Goal: Task Accomplishment & Management: Complete application form

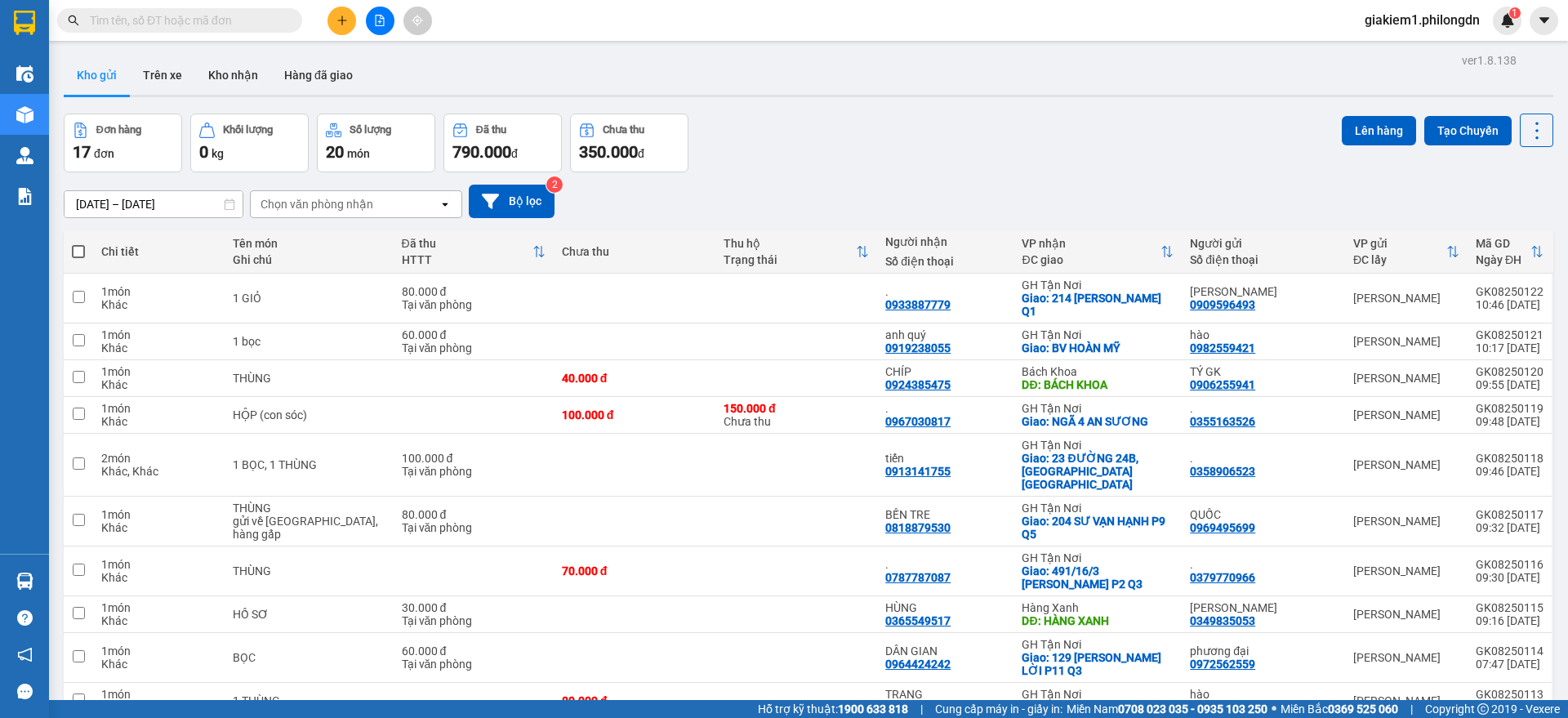
click at [339, 21] on icon "plus" at bounding box center [342, 20] width 11 height 11
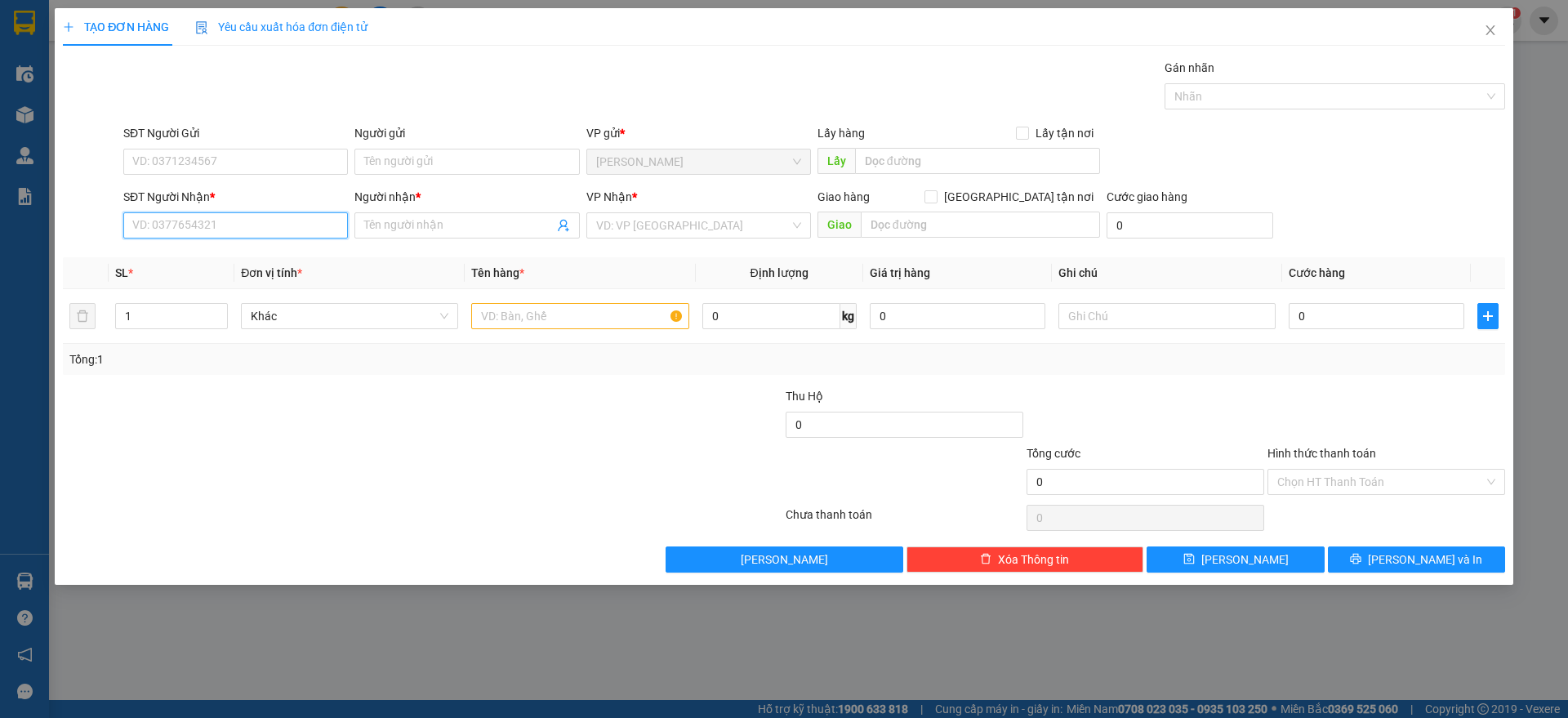
click at [233, 220] on input "SĐT Người Nhận *" at bounding box center [235, 225] width 224 height 26
paste input "0392091879"
type input "0392091879"
click at [243, 161] on input "SĐT Người Gửi" at bounding box center [235, 161] width 224 height 26
type input "0339677890"
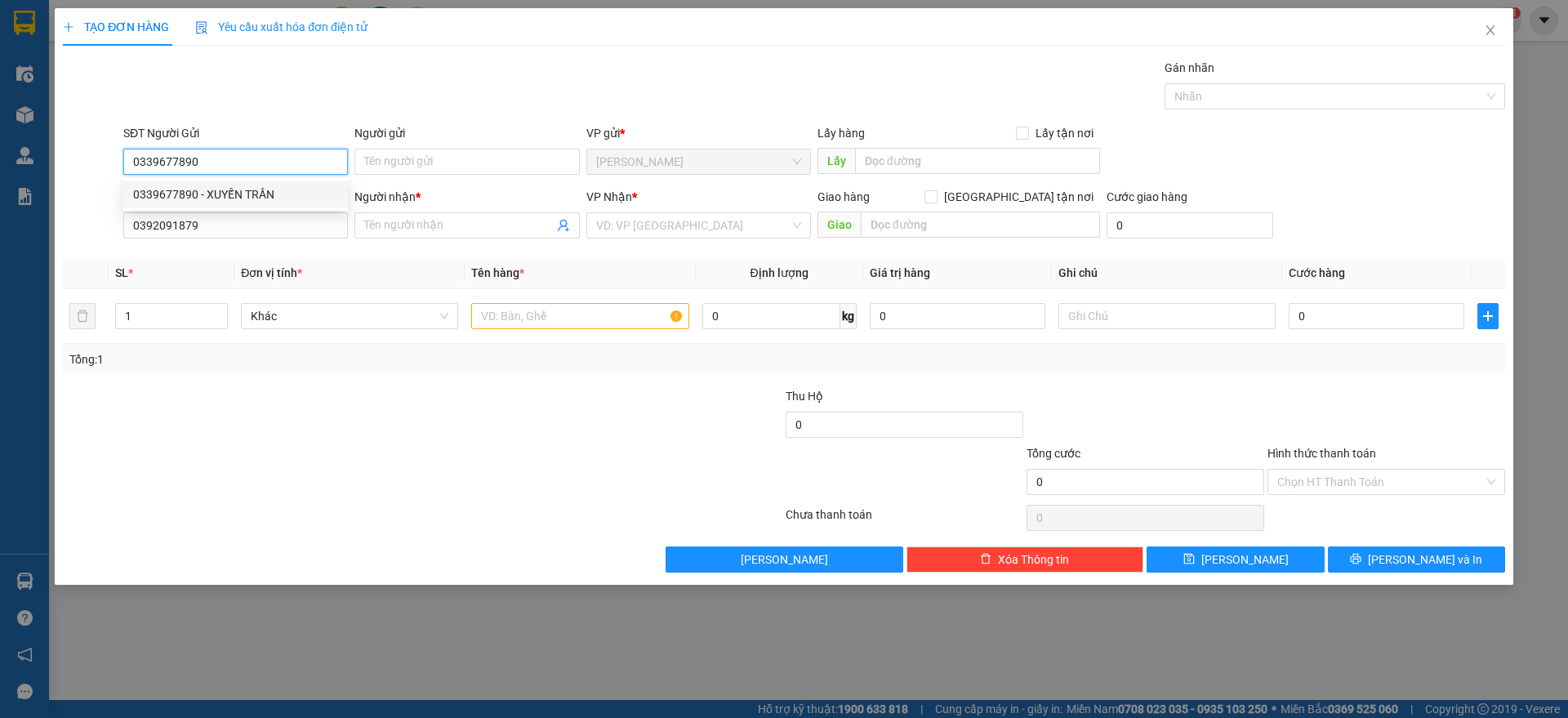
click at [317, 199] on div "0339677890 - XUYẾN TRẦN" at bounding box center [236, 194] width 205 height 18
type input "XUYẾN TRẦN"
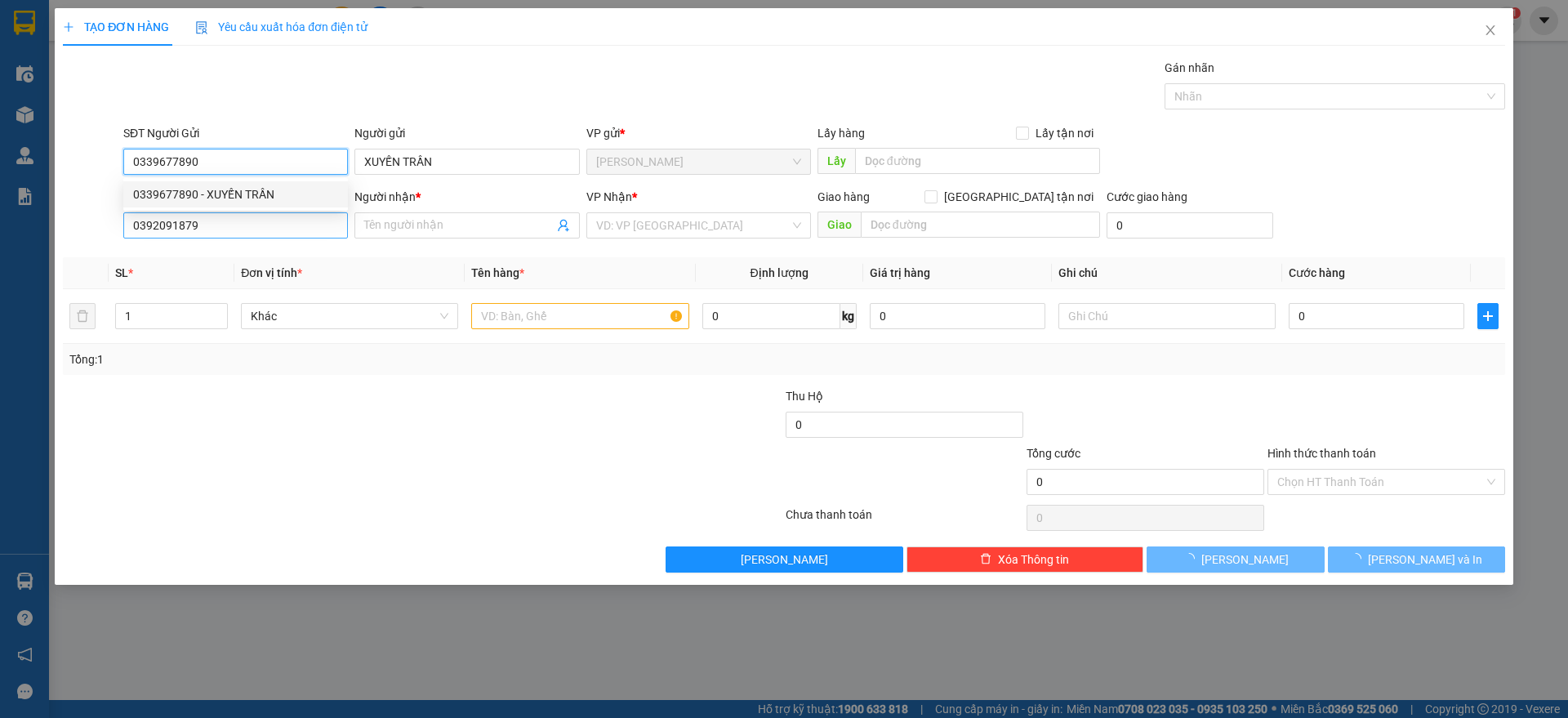
type input "100.000"
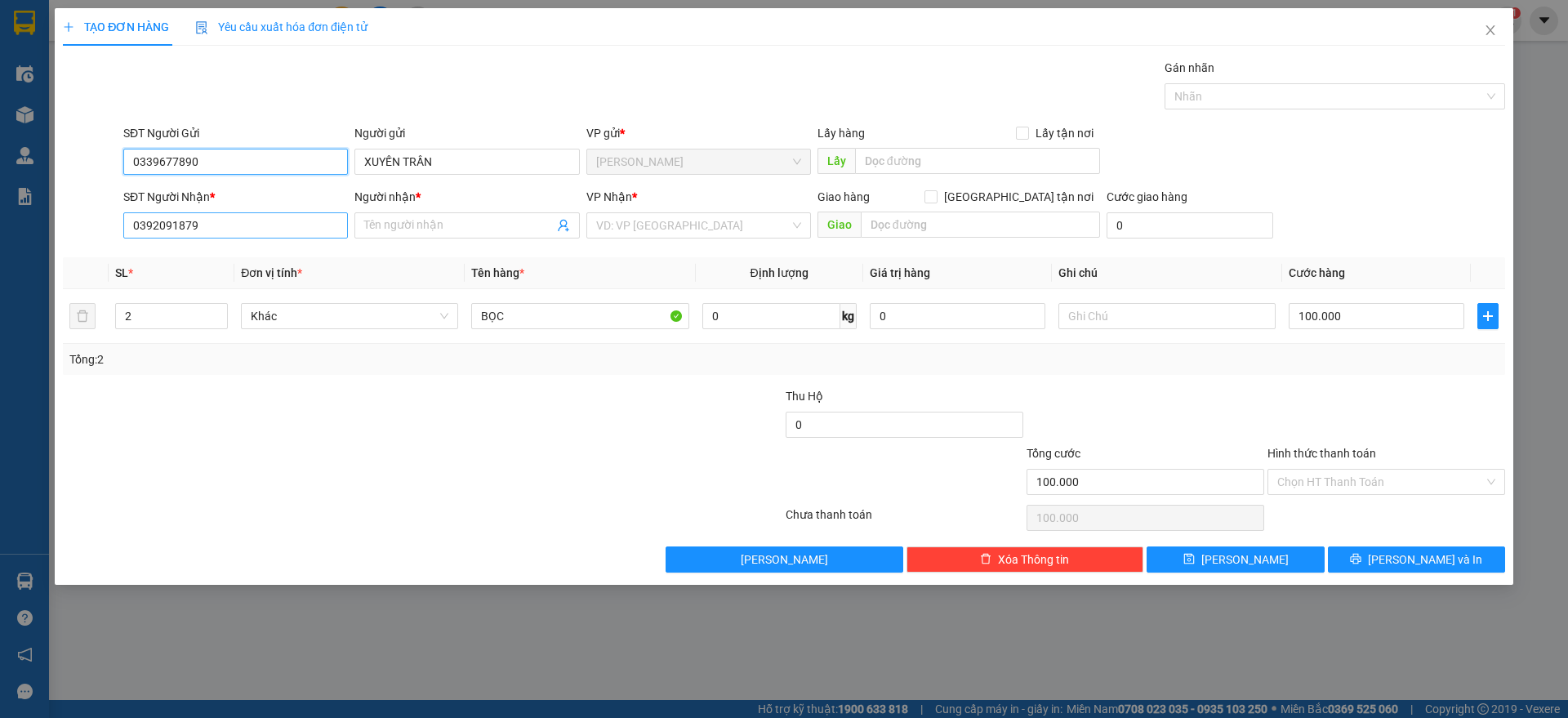
type input "0339677890"
click at [323, 227] on input "0392091879" at bounding box center [235, 225] width 224 height 26
click at [491, 221] on input "Người nhận *" at bounding box center [459, 225] width 189 height 18
type input "."
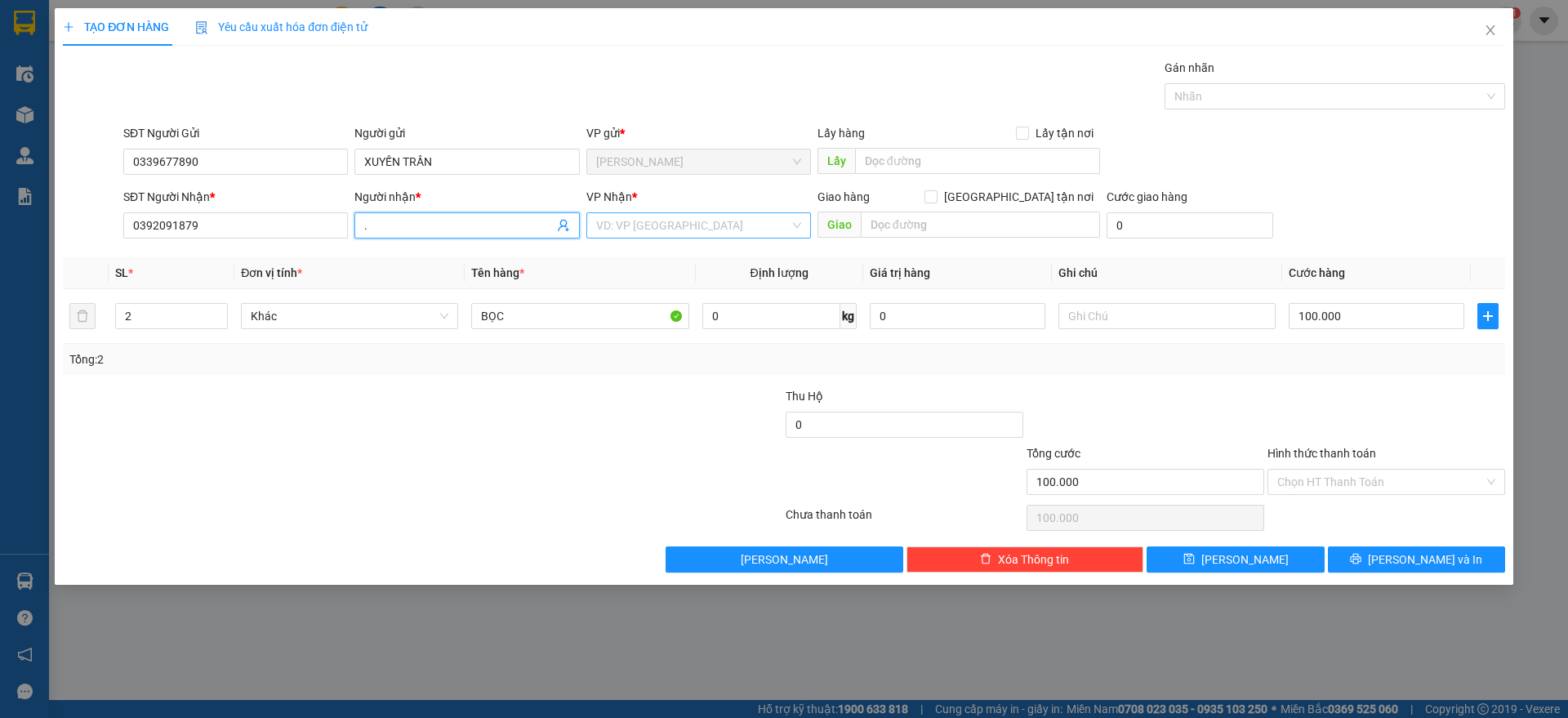
click at [693, 219] on input "search" at bounding box center [693, 225] width 193 height 24
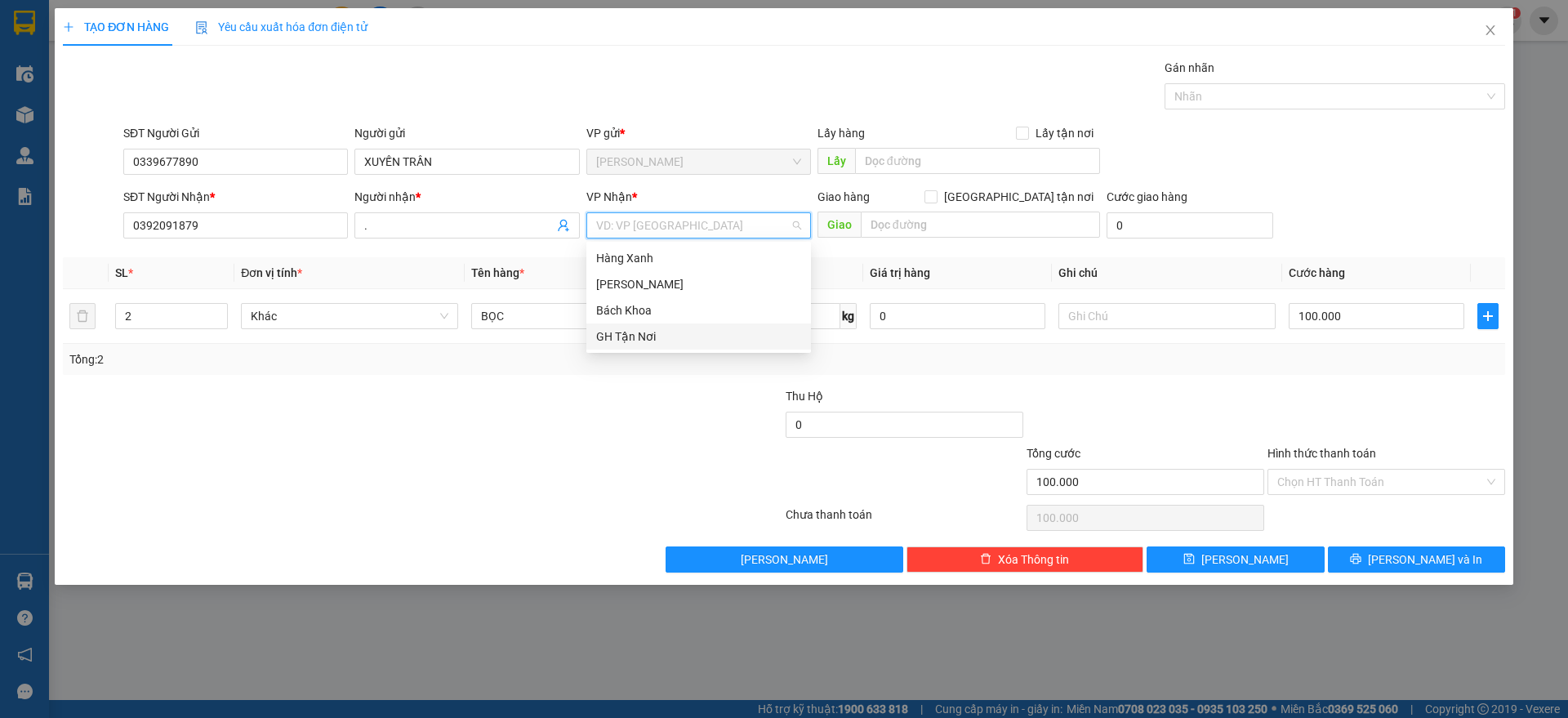
click at [676, 330] on div "GH Tận Nơi" at bounding box center [699, 336] width 205 height 18
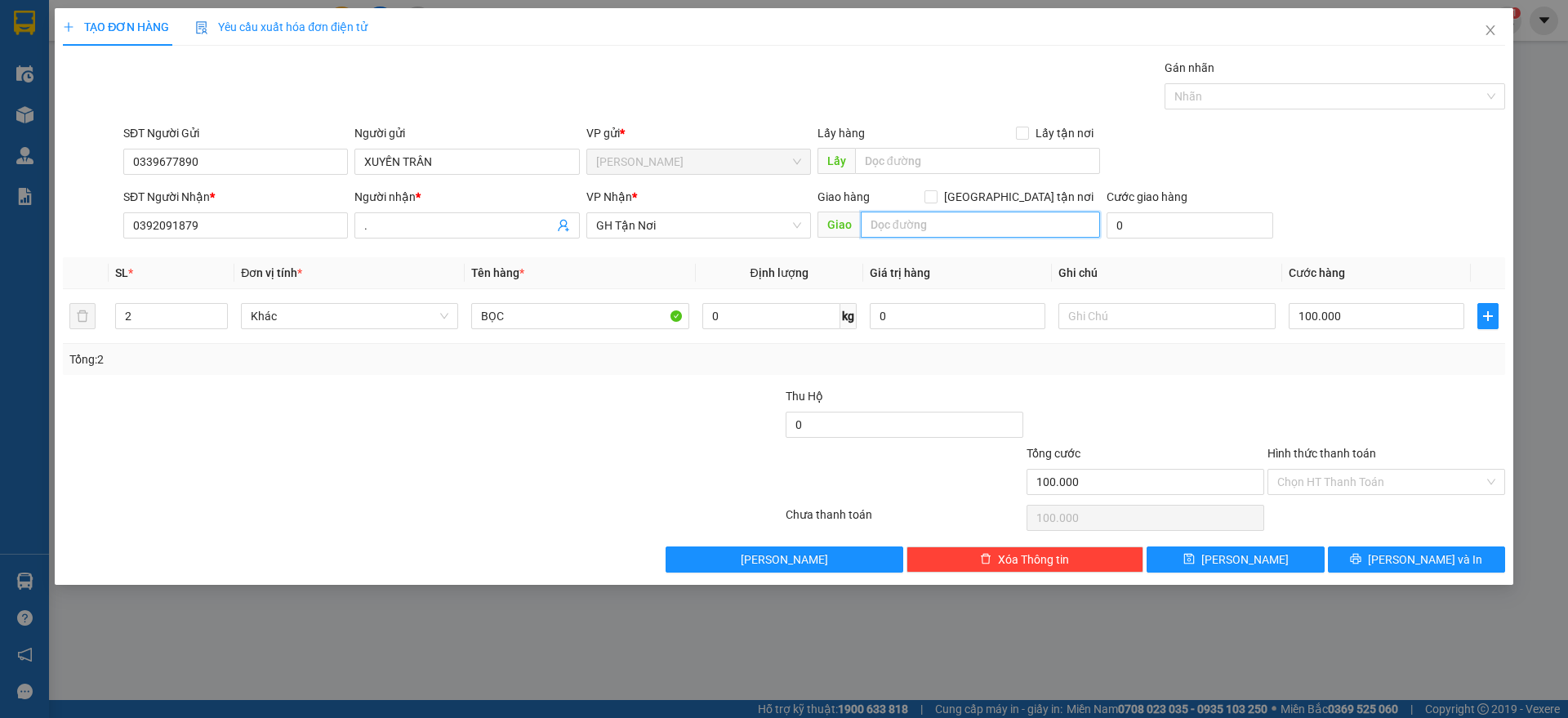
click at [937, 227] on input "text" at bounding box center [980, 225] width 239 height 26
click at [937, 190] on span at bounding box center [930, 196] width 13 height 13
click at [936, 190] on input "[GEOGRAPHIC_DATA] tận nơi" at bounding box center [929, 195] width 11 height 11
checkbox input "true"
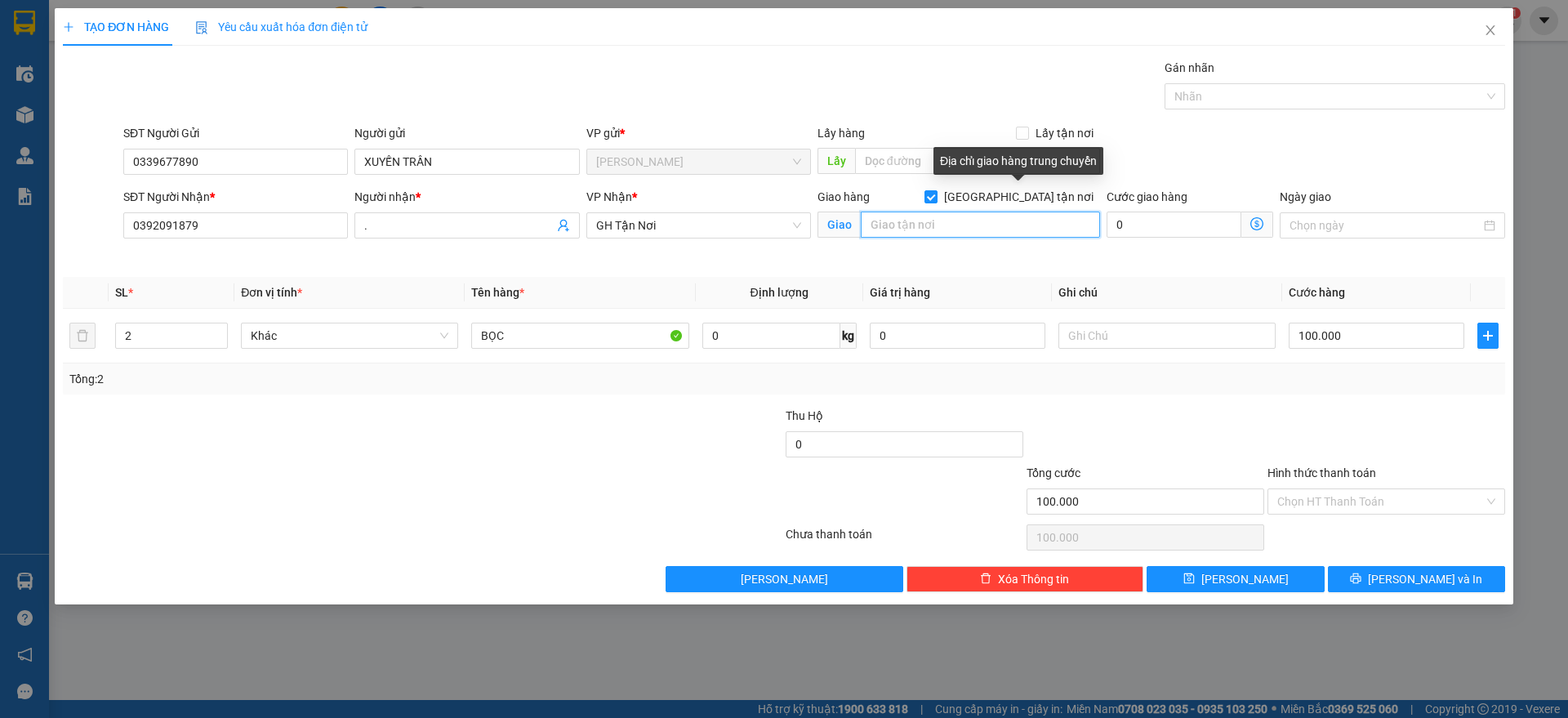
click at [1012, 222] on input "text" at bounding box center [980, 225] width 239 height 26
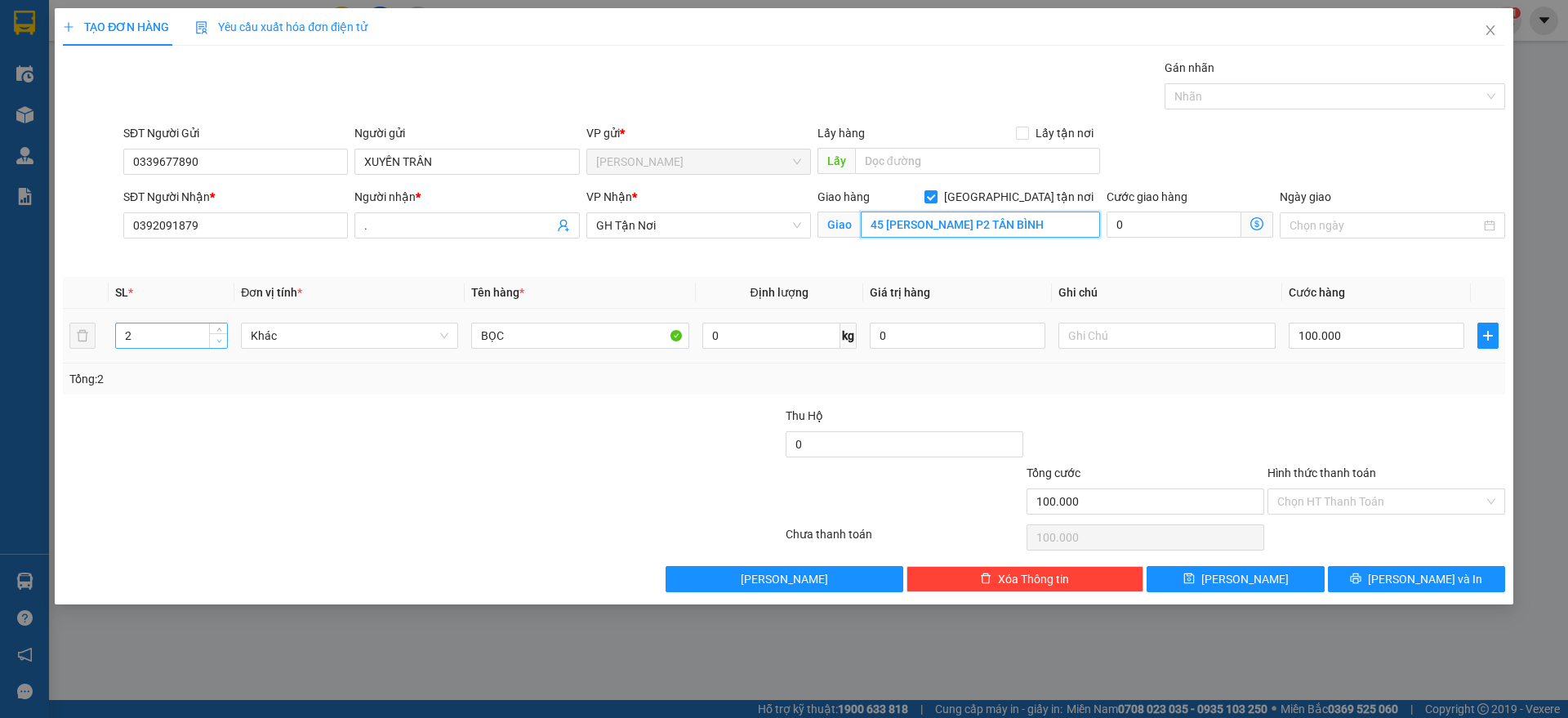
type input "45 [PERSON_NAME] P2 TÂN BÌNH"
type input "1"
click at [218, 343] on span "down" at bounding box center [218, 341] width 10 height 10
click at [1305, 331] on input "100.000" at bounding box center [1376, 336] width 176 height 26
type input "6"
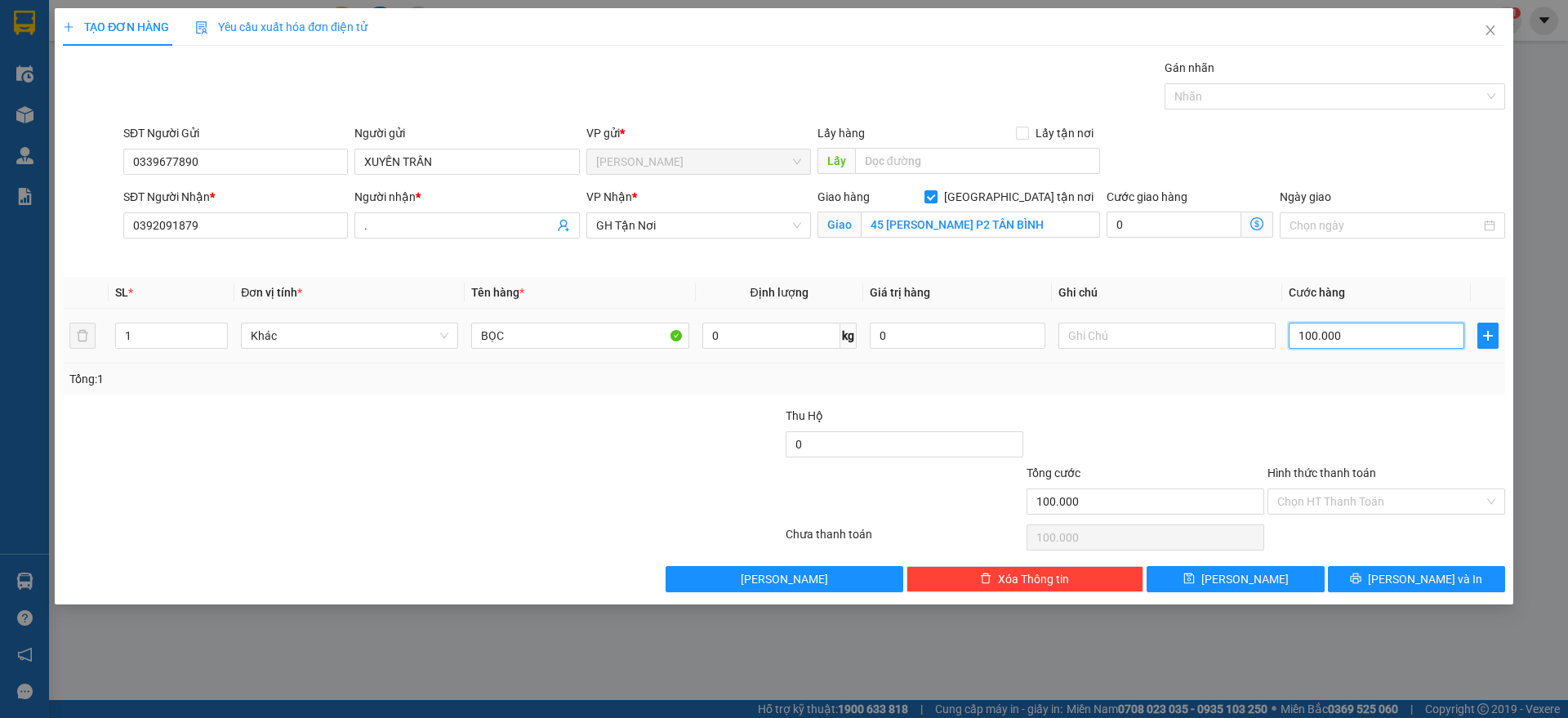
type input "6"
type input "60"
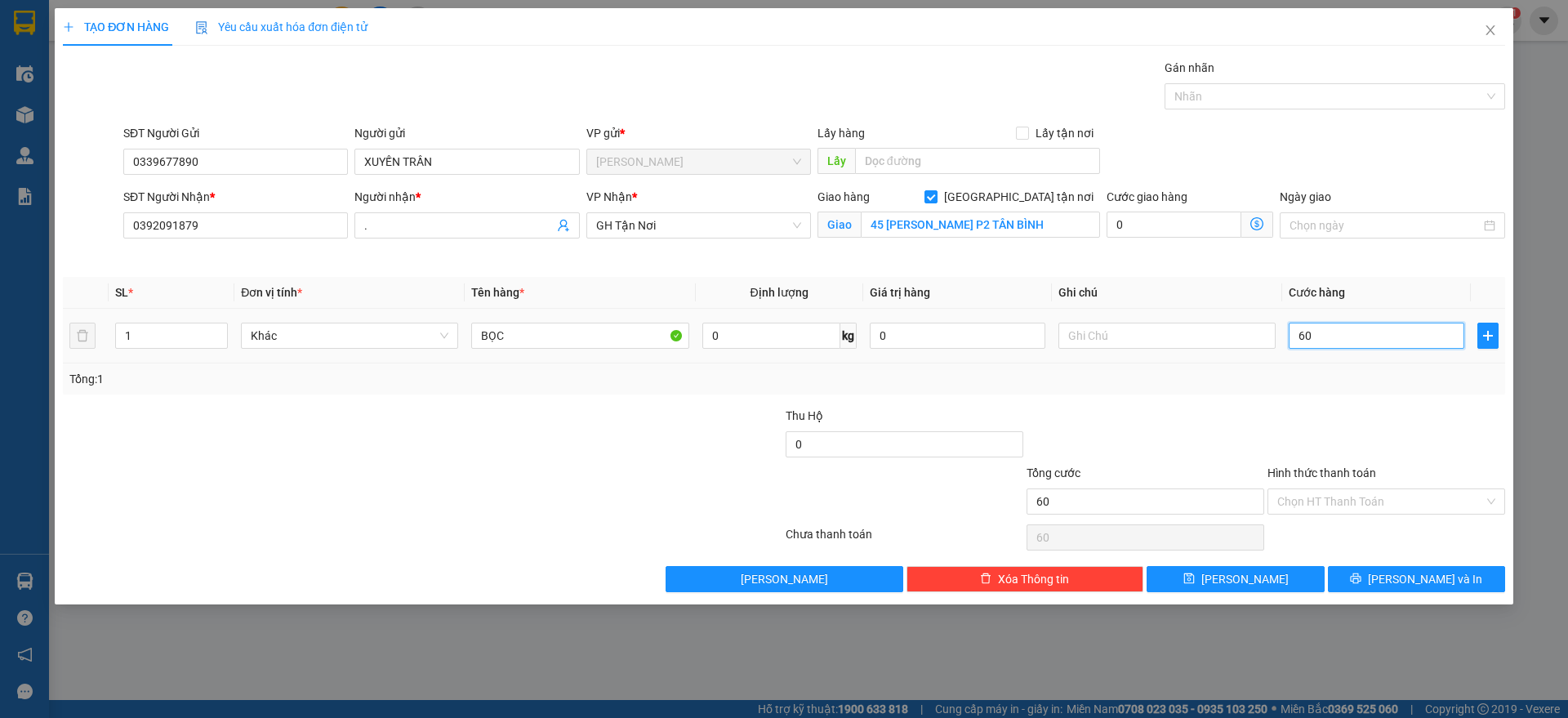
type input "600"
type input "6.000"
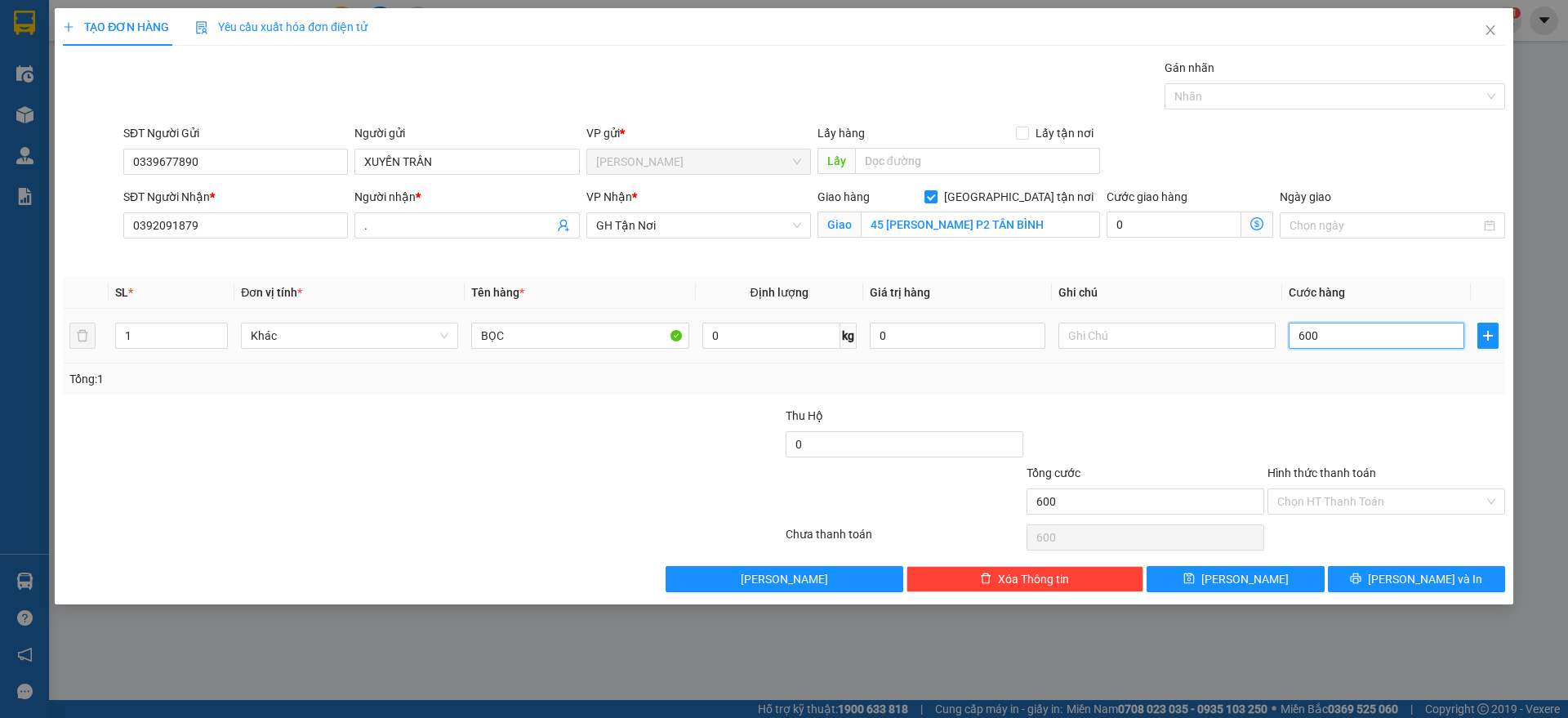
type input "6.000"
type input "60.000"
click at [1362, 500] on input "Hình thức thanh toán" at bounding box center [1380, 501] width 206 height 24
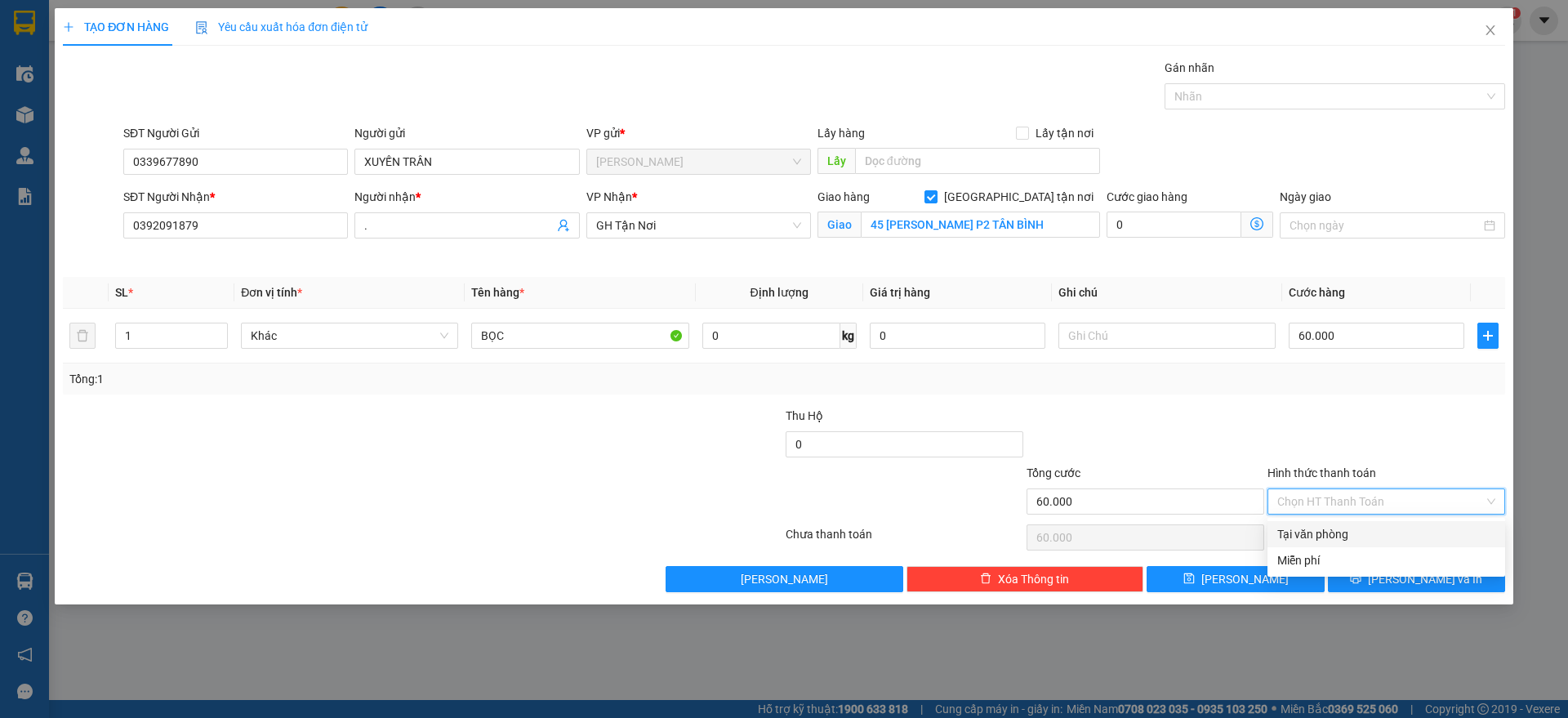
click at [1359, 545] on div "Tại văn phòng" at bounding box center [1386, 534] width 237 height 26
type input "0"
click at [1386, 563] on div "Transit Pickup Surcharge Ids Transit Deliver Surcharge Ids Transit Deliver Surc…" at bounding box center [784, 325] width 1442 height 533
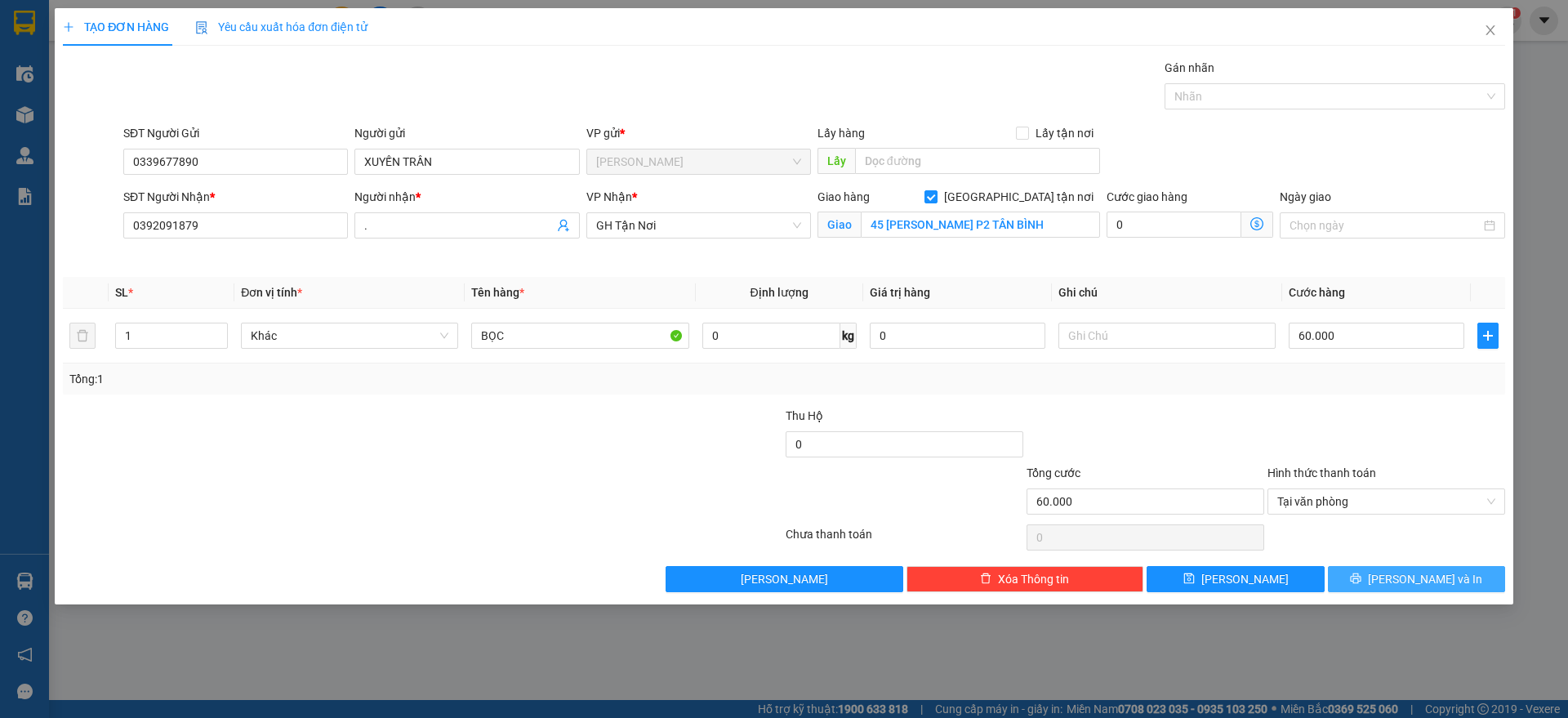
click at [1361, 577] on icon "printer" at bounding box center [1355, 578] width 11 height 11
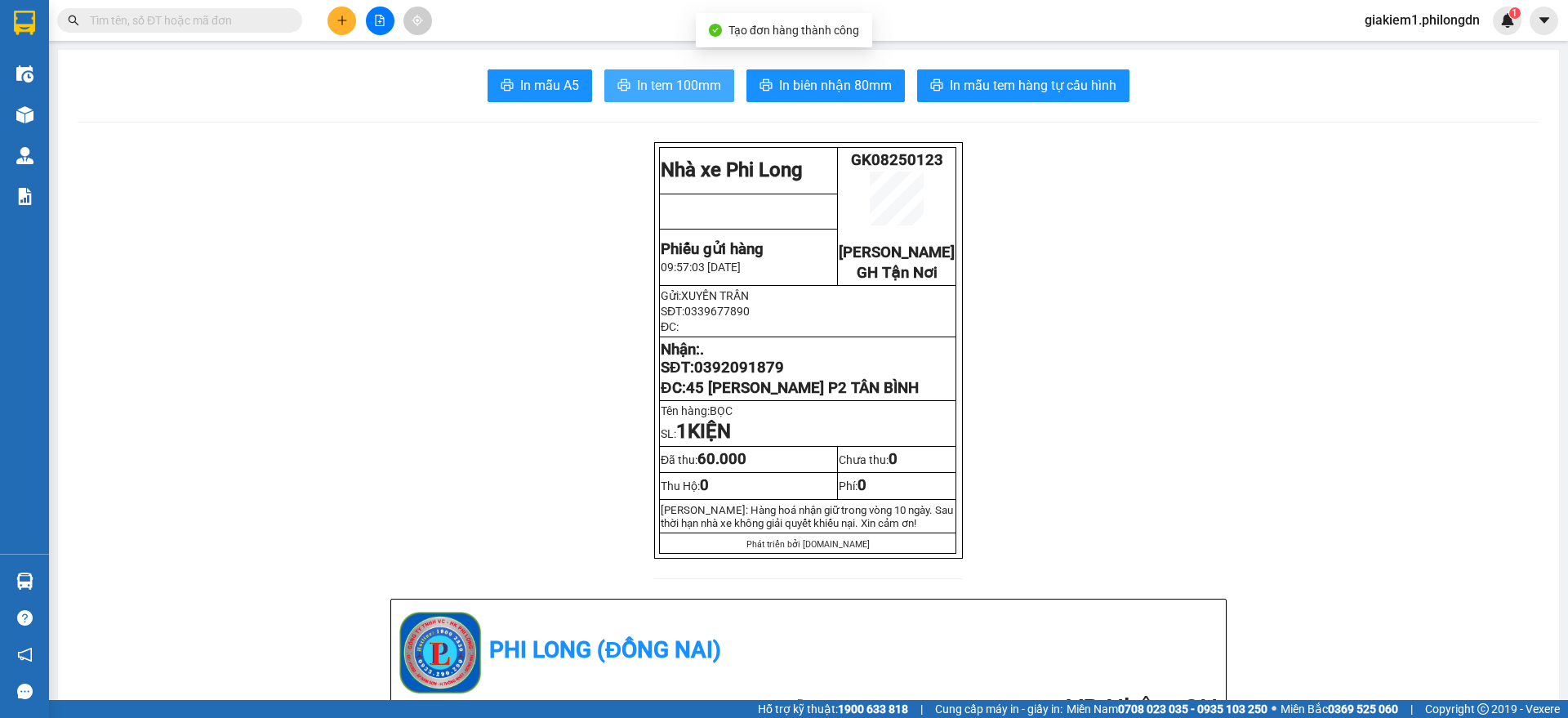
click at [673, 86] on span "In tem 100mm" at bounding box center [679, 86] width 84 height 21
click at [746, 376] on span "0392091879" at bounding box center [739, 368] width 90 height 18
copy span "0392091879"
